Goal: Information Seeking & Learning: Learn about a topic

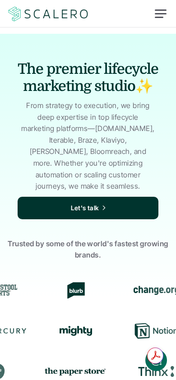
click at [161, 12] on div at bounding box center [161, 14] width 22 height 22
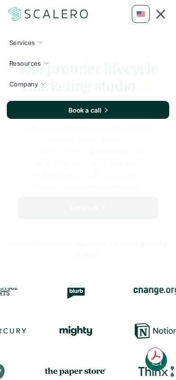
click at [161, 12] on div at bounding box center [160, 13] width 9 height 9
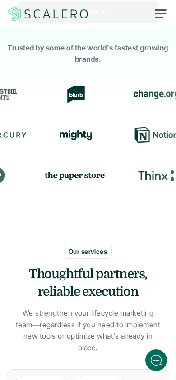
scroll to position [194, 0]
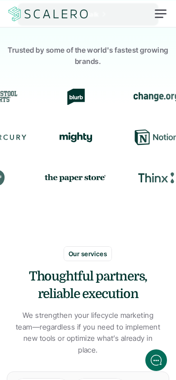
click at [163, 16] on div at bounding box center [161, 14] width 22 height 22
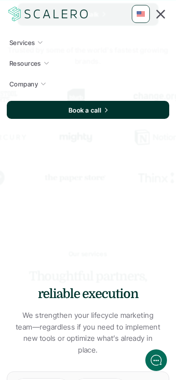
click at [41, 82] on icon at bounding box center [43, 84] width 6 height 6
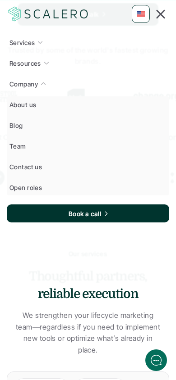
click at [25, 107] on p "About us" at bounding box center [22, 104] width 27 height 9
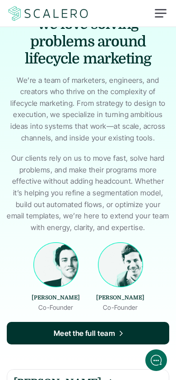
scroll to position [104, 0]
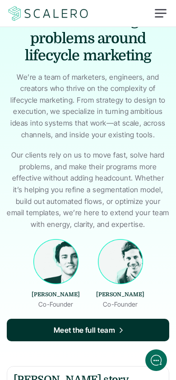
click at [103, 325] on p "Meet the full team" at bounding box center [85, 331] width 62 height 12
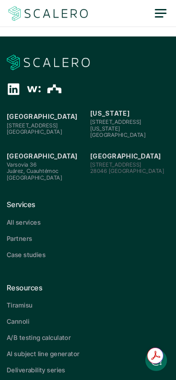
scroll to position [2008, 0]
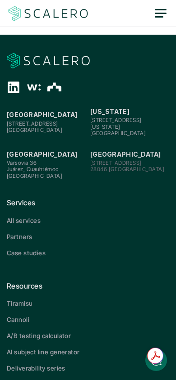
click at [30, 248] on p "Case studies" at bounding box center [26, 252] width 39 height 9
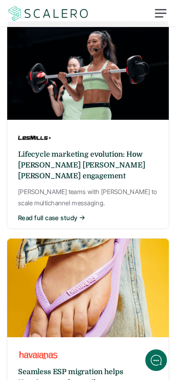
scroll to position [139, 0]
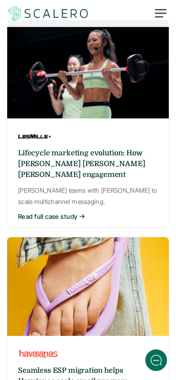
click at [107, 296] on img at bounding box center [92, 286] width 170 height 99
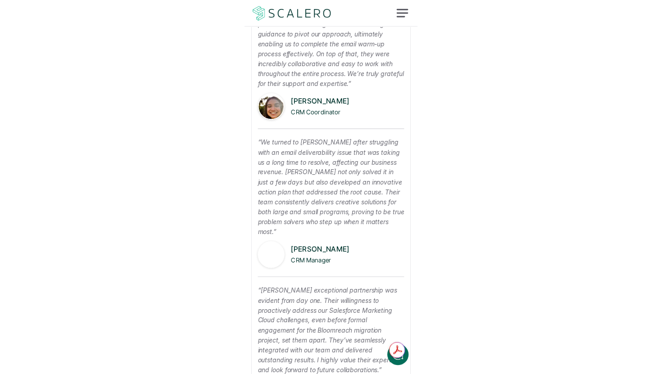
scroll to position [900, 0]
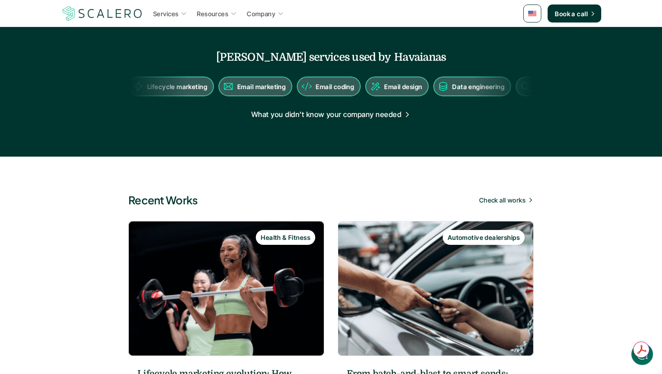
click at [120, 14] on img at bounding box center [102, 13] width 83 height 17
